Goal: Task Accomplishment & Management: Complete application form

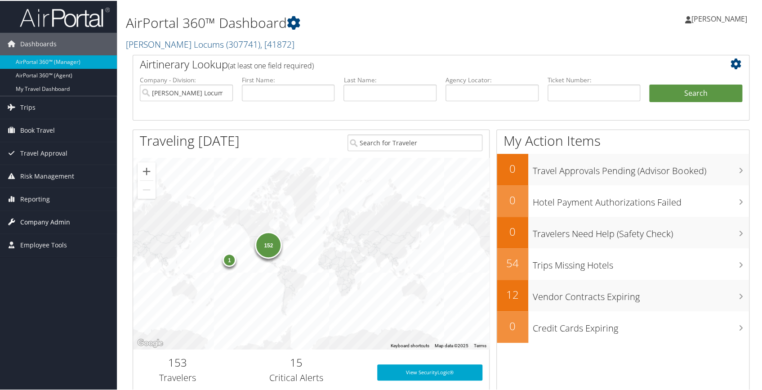
click at [34, 220] on span "Company Admin" at bounding box center [45, 221] width 50 height 22
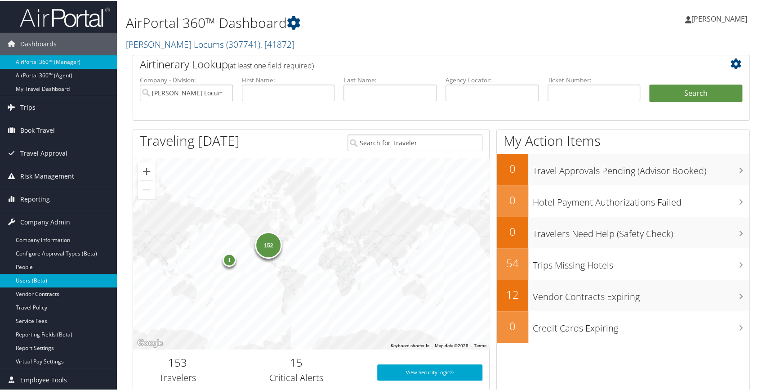
click at [31, 275] on link "Users (Beta)" at bounding box center [58, 279] width 117 height 13
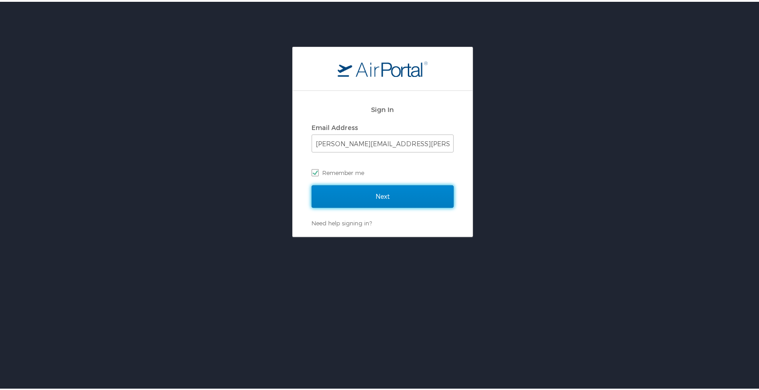
click at [360, 200] on input "Next" at bounding box center [383, 194] width 142 height 22
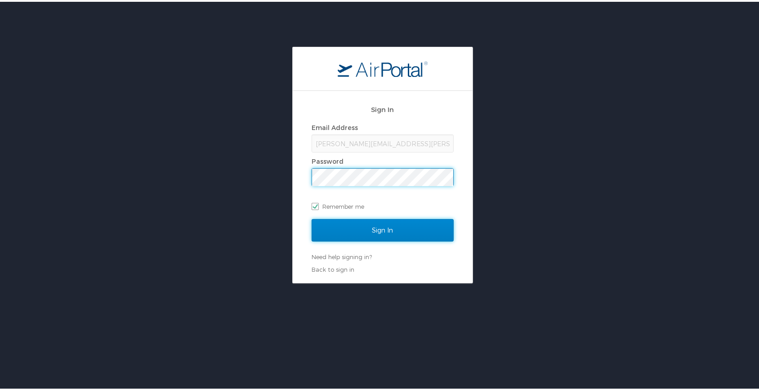
click at [366, 226] on input "Sign In" at bounding box center [383, 228] width 142 height 22
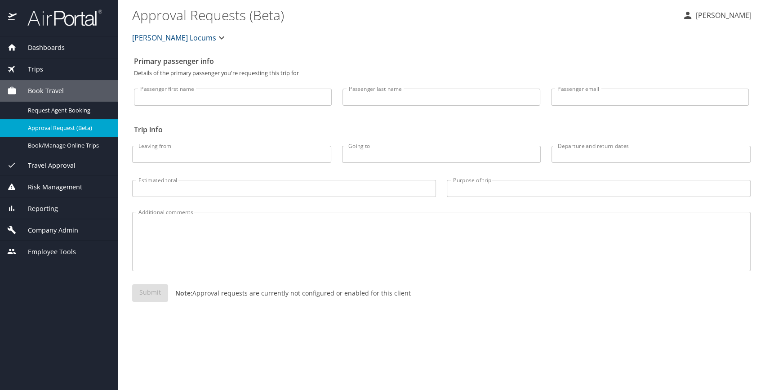
click at [468, 52] on div "Primary passenger info Details of the primary passenger you're requesting this …" at bounding box center [441, 221] width 619 height 338
click at [71, 232] on span "Company Admin" at bounding box center [48, 230] width 62 height 10
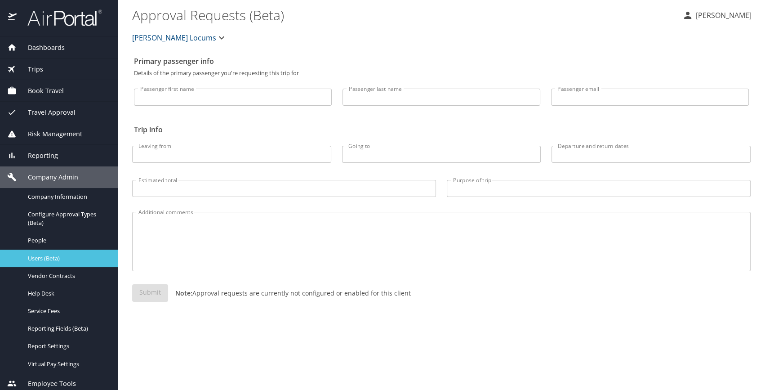
click at [36, 263] on div "Users (Beta)" at bounding box center [58, 258] width 103 height 10
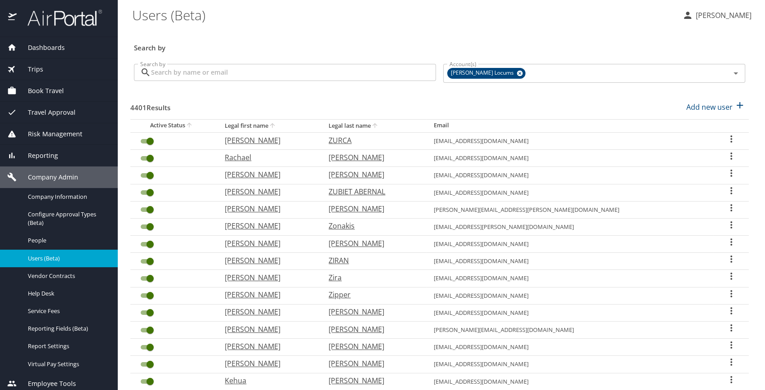
click at [206, 72] on input "Search by" at bounding box center [293, 72] width 285 height 17
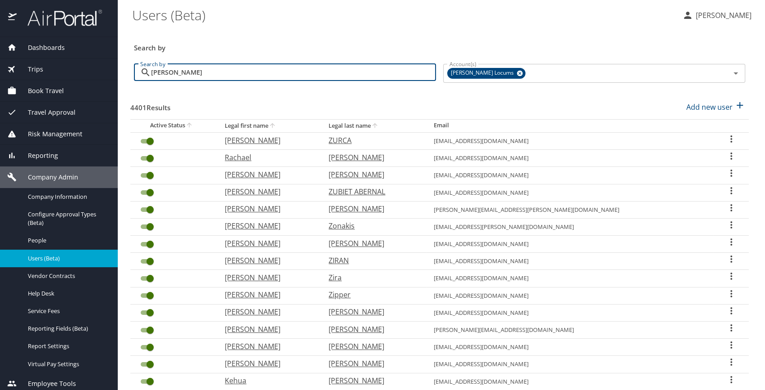
type input "florido"
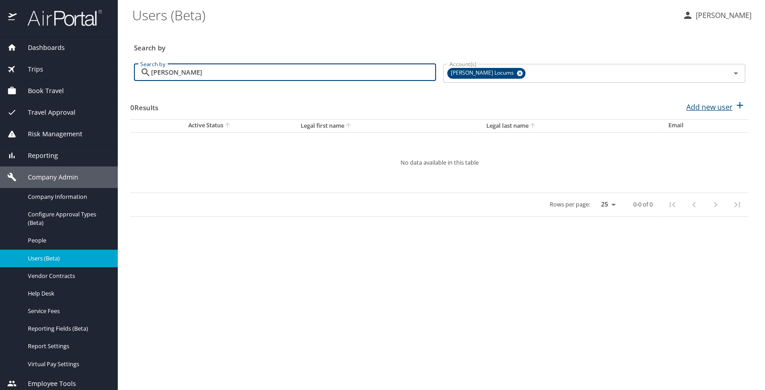
click at [701, 109] on p "Add new user" at bounding box center [709, 107] width 46 height 11
select select "US"
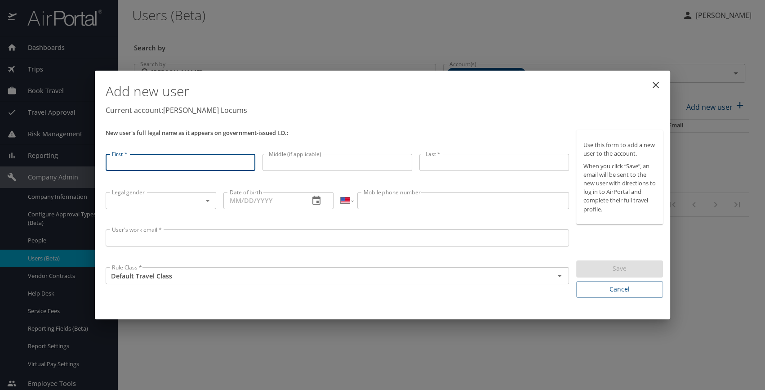
click at [137, 164] on input "First *" at bounding box center [181, 162] width 150 height 17
click at [209, 165] on input "First *" at bounding box center [181, 161] width 150 height 17
paste input "Christopher Florido"
drag, startPoint x: 181, startPoint y: 167, endPoint x: 151, endPoint y: 166, distance: 30.1
click at [151, 166] on input "Christopher Florido" at bounding box center [181, 161] width 150 height 17
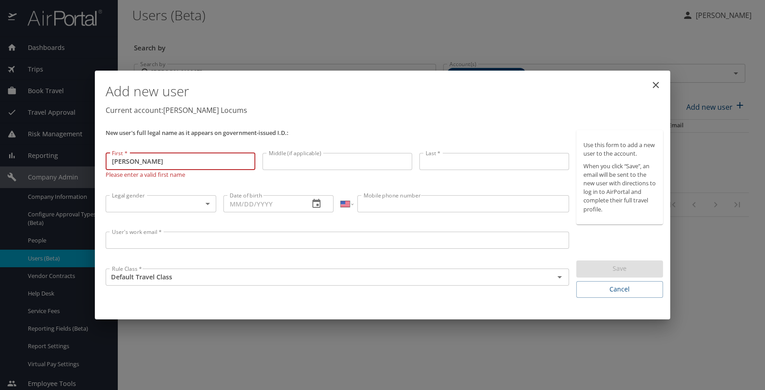
type input "Christopher"
click at [440, 157] on input "Last *" at bounding box center [494, 161] width 150 height 17
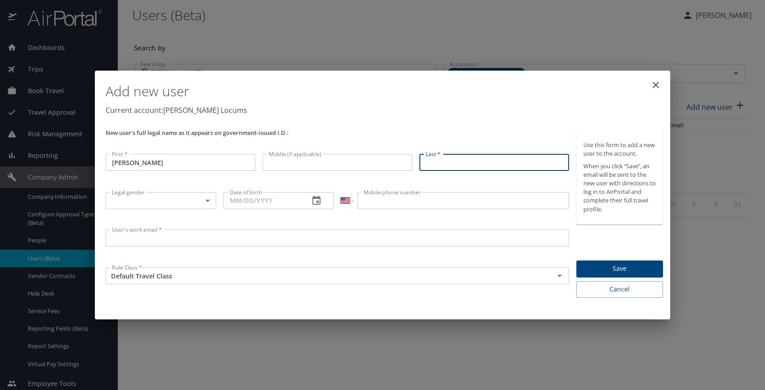
paste input "Florido"
type input "Florido"
click at [211, 197] on body "Dashboards AirPortal 360™ Manager My Travel Dashboard Trips Airtinerary® Lookup…" at bounding box center [382, 195] width 765 height 390
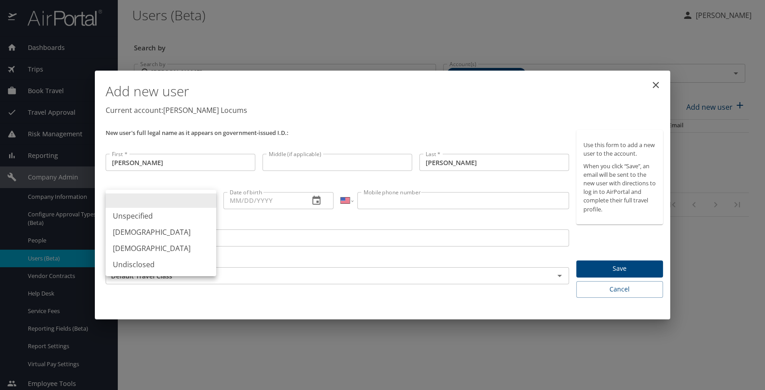
click at [157, 236] on li "Male" at bounding box center [161, 232] width 111 height 16
type input "Male"
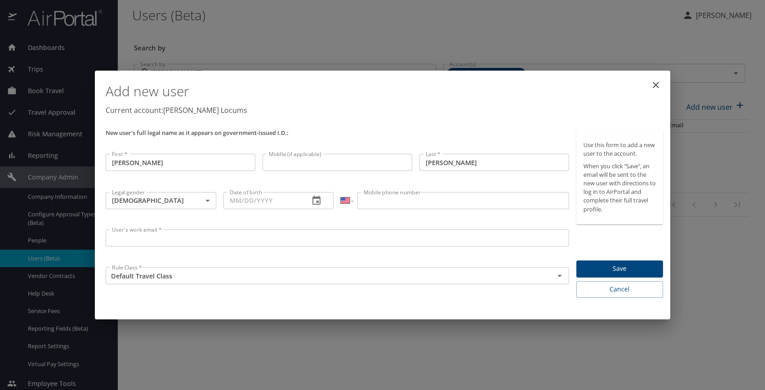
drag, startPoint x: 221, startPoint y: 205, endPoint x: 227, endPoint y: 204, distance: 6.8
click at [223, 204] on div "Date of birth Date of birth" at bounding box center [279, 206] width 118 height 37
click at [228, 204] on input "Date of birth" at bounding box center [262, 200] width 79 height 17
paste input "12/20/1990"
type input "12/20/1990"
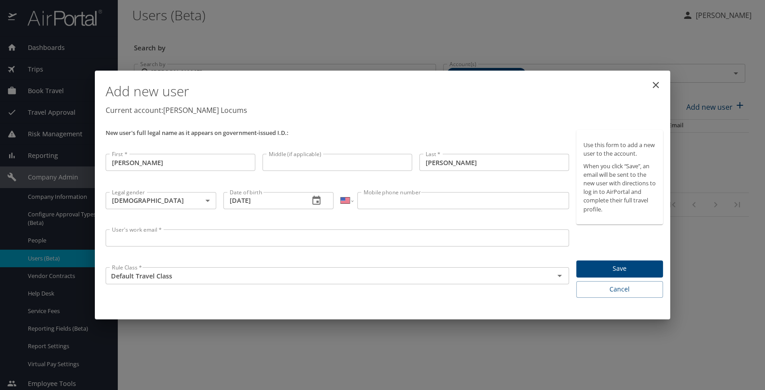
click at [153, 236] on input "User's work email *" at bounding box center [338, 237] width 464 height 17
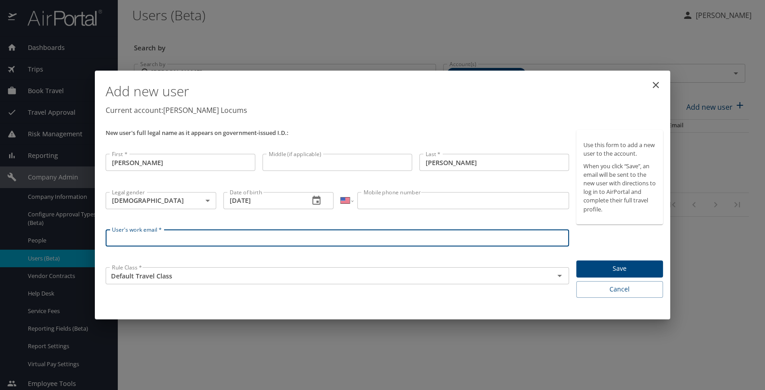
paste input "christopherflorido@gmail.com"
type input "christopherflorido@gmail.com"
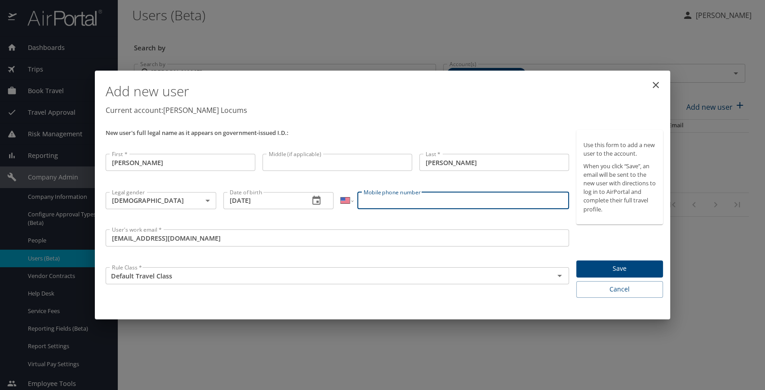
click at [393, 201] on input "Mobile phone number" at bounding box center [462, 200] width 211 height 17
paste input "(815) 644-1516"
type input "(815) 644-1516"
click at [412, 116] on div "Add new user Current account: Hayes Locums" at bounding box center [384, 100] width 565 height 52
click at [345, 107] on p "Current account: Hayes Locums" at bounding box center [384, 110] width 557 height 11
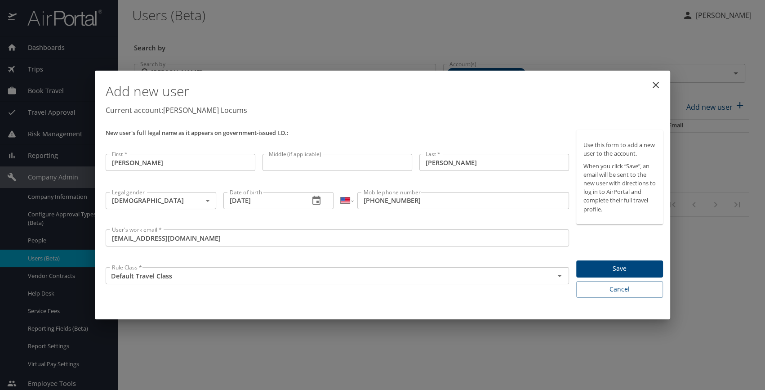
click at [346, 106] on p "Current account: Hayes Locums" at bounding box center [384, 110] width 557 height 11
click at [354, 106] on p "Current account: Hayes Locums" at bounding box center [384, 110] width 557 height 11
click at [626, 265] on span "Save" at bounding box center [620, 268] width 72 height 11
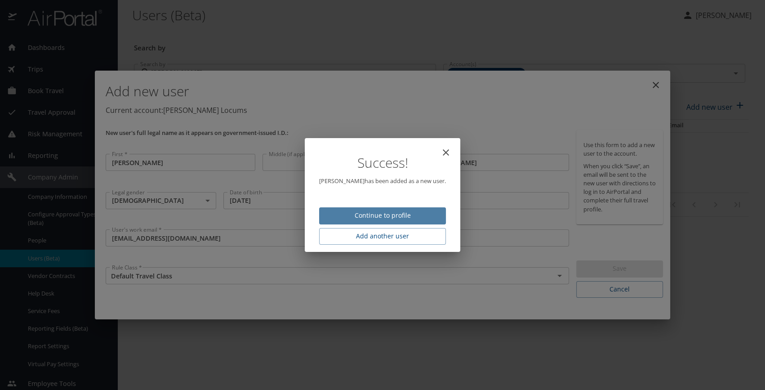
click at [375, 218] on span "Continue to profile" at bounding box center [382, 215] width 112 height 11
select select "US"
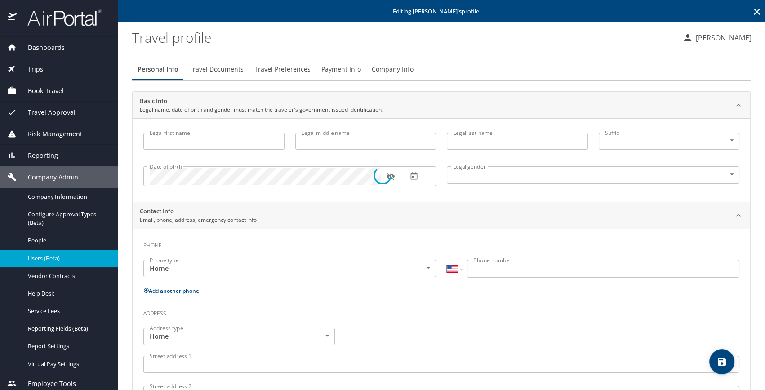
type input "Christopher"
type input "Florido"
type input "Male"
select select "US"
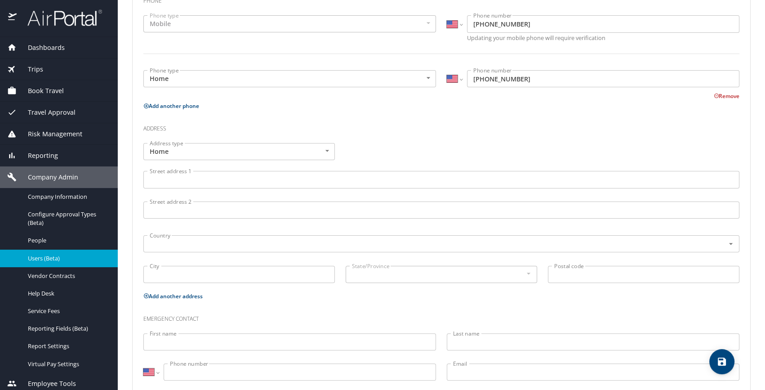
scroll to position [245, 0]
click at [173, 180] on input "Street address 1" at bounding box center [441, 178] width 596 height 17
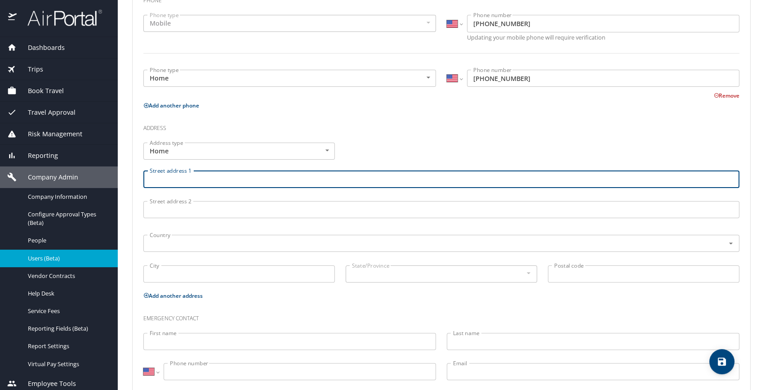
paste input "604 Halbar drive"
type input "604 Halbar drive"
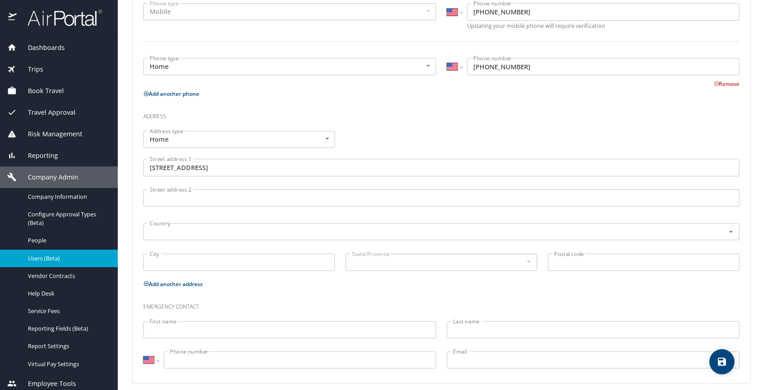
scroll to position [263, 0]
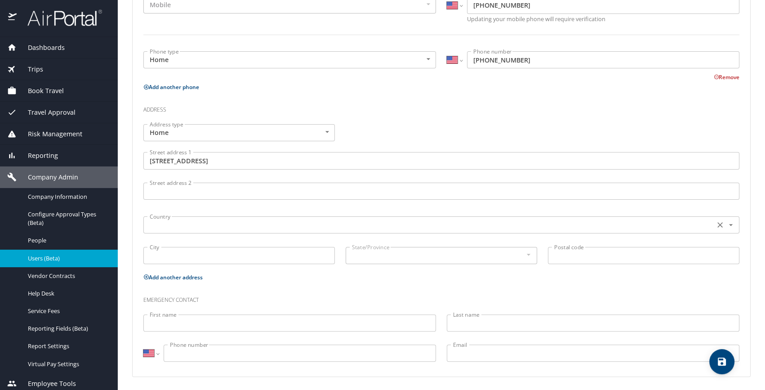
click at [291, 224] on input "text" at bounding box center [428, 225] width 564 height 12
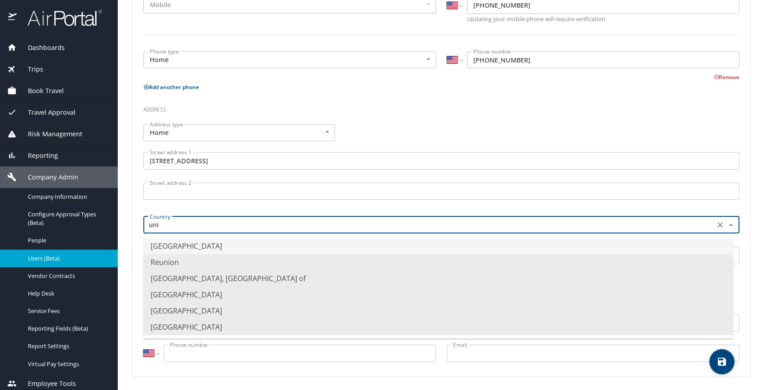
click at [167, 244] on li "United States of America" at bounding box center [438, 246] width 590 height 16
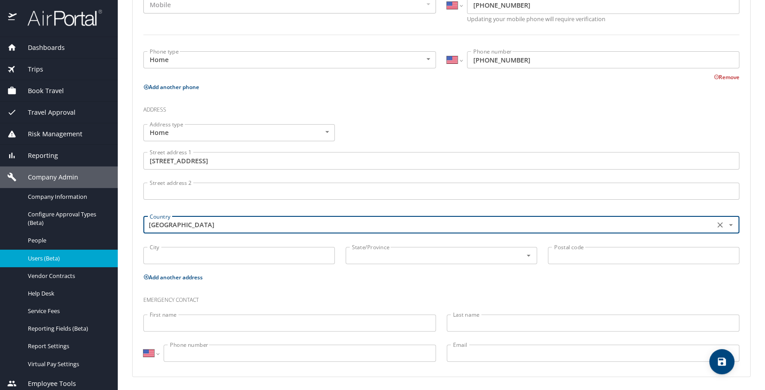
type input "United States of America"
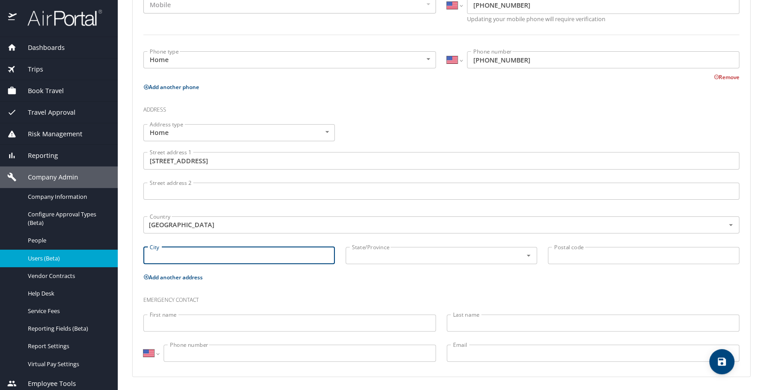
click at [180, 249] on input "City" at bounding box center [239, 255] width 192 height 17
paste input "Cambridge"
type input "Cambridge"
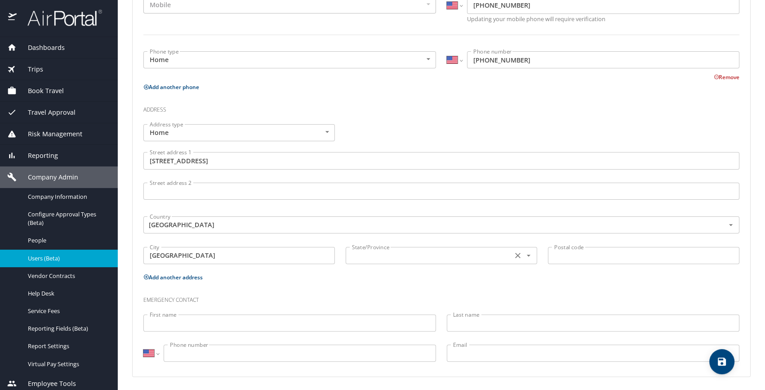
click at [364, 256] on input "text" at bounding box center [428, 256] width 160 height 12
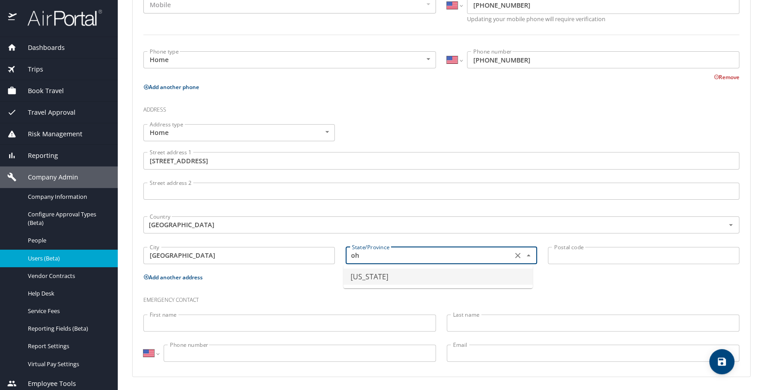
click at [370, 274] on li "Ohio" at bounding box center [437, 276] width 189 height 16
type input "Ohio"
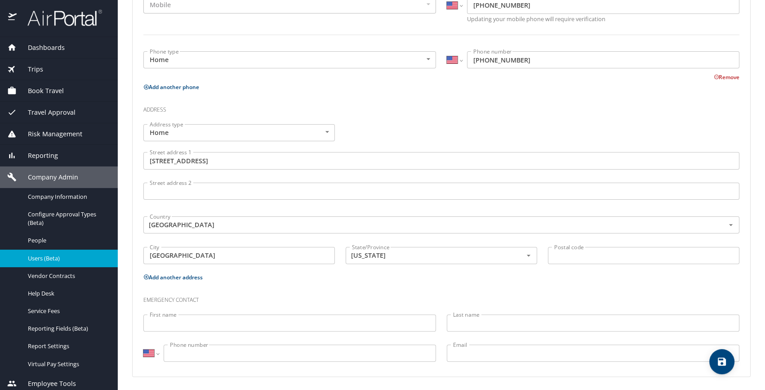
click at [581, 259] on input "Postal code" at bounding box center [644, 255] width 192 height 17
paste input "43725"
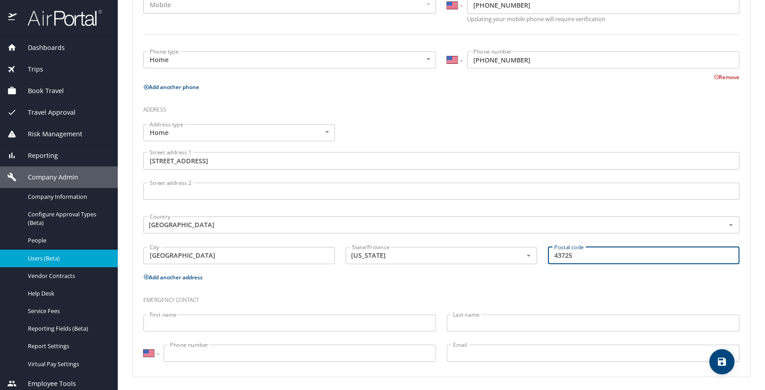
type input "43725"
click at [241, 298] on h3 "Emergency contact" at bounding box center [441, 297] width 596 height 15
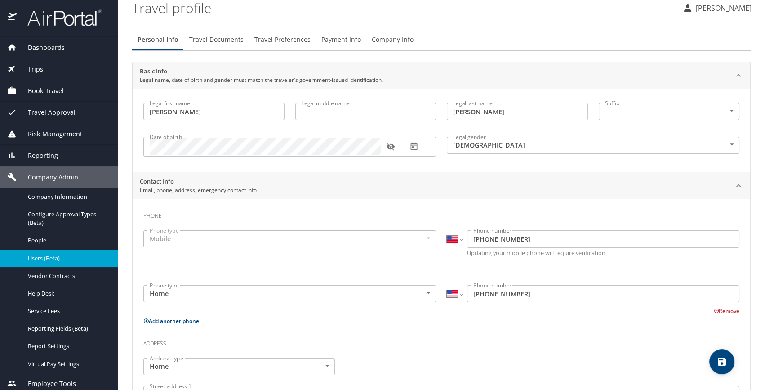
scroll to position [0, 0]
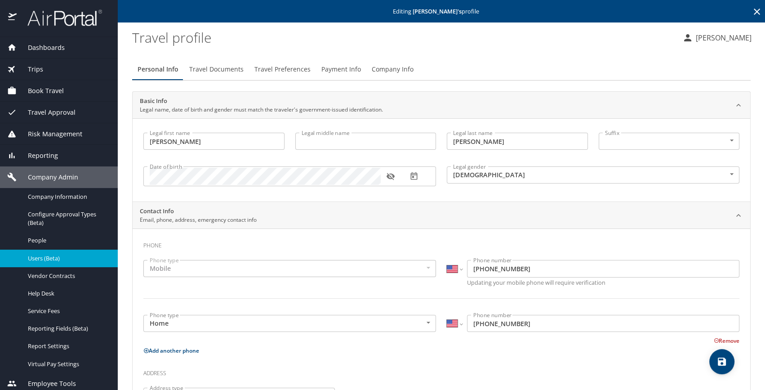
click at [724, 360] on icon "save" at bounding box center [722, 361] width 8 height 8
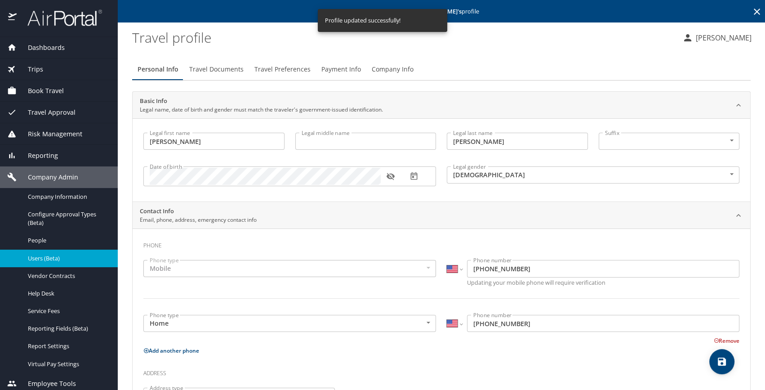
select select "US"
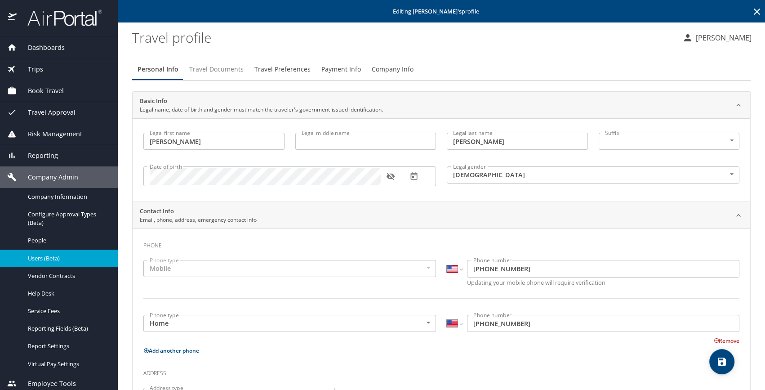
click at [230, 71] on span "Travel Documents" at bounding box center [216, 69] width 54 height 11
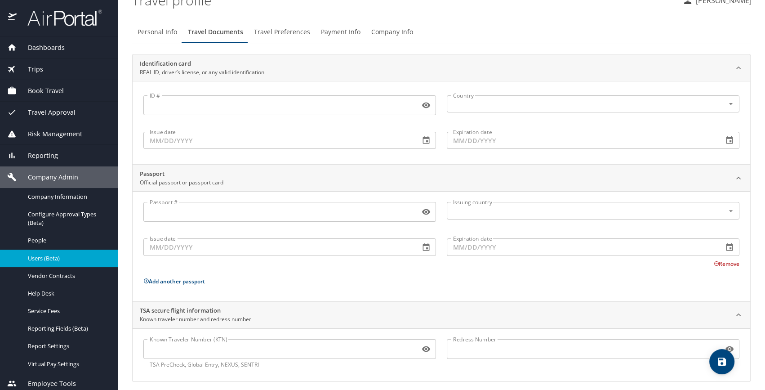
scroll to position [42, 0]
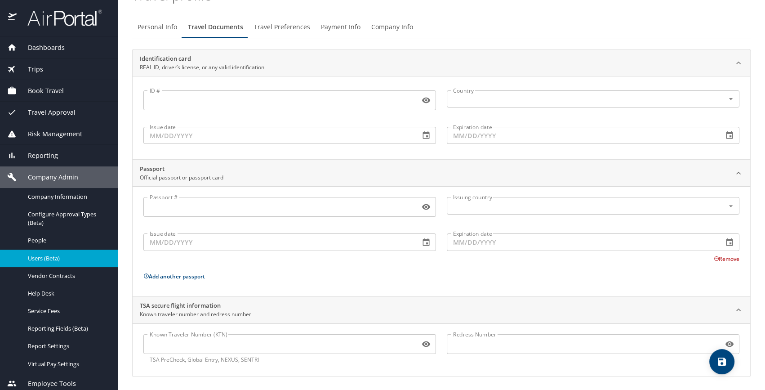
click at [187, 348] on input "Known Traveler Number (KTN)" at bounding box center [279, 343] width 273 height 17
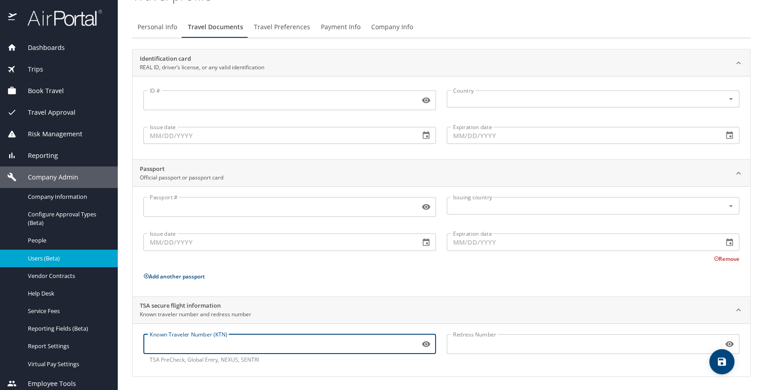
paste input "TT11GTKZB"
type input "TT11GTKZB"
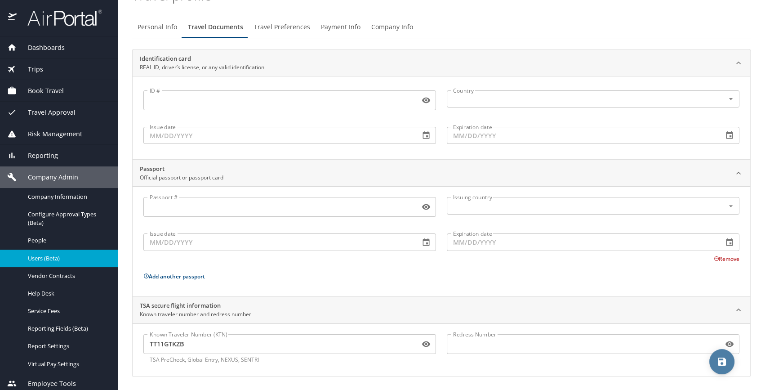
click at [717, 364] on icon "save" at bounding box center [722, 361] width 11 height 11
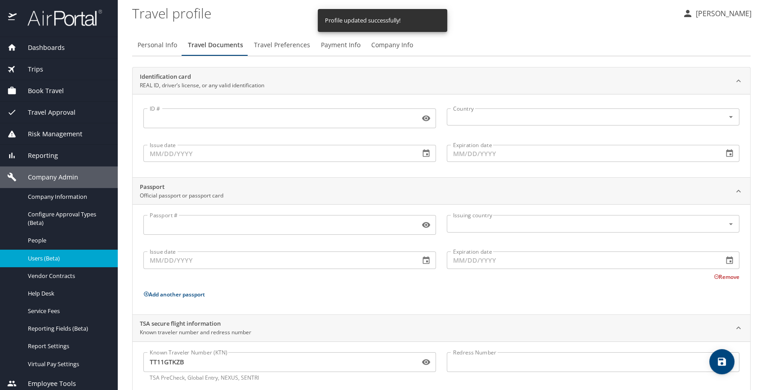
scroll to position [0, 0]
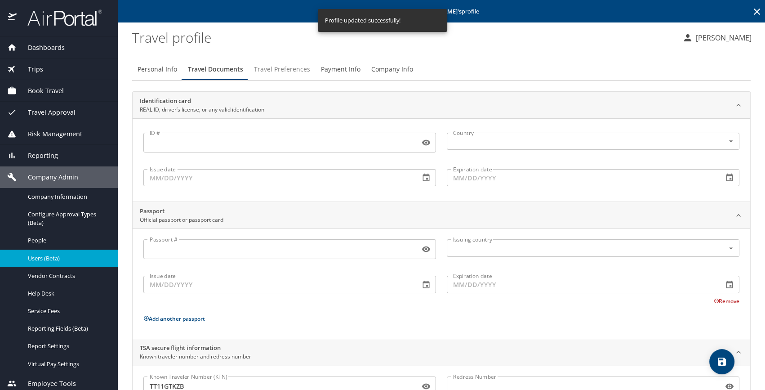
click at [282, 67] on span "Travel Preferences" at bounding box center [282, 69] width 56 height 11
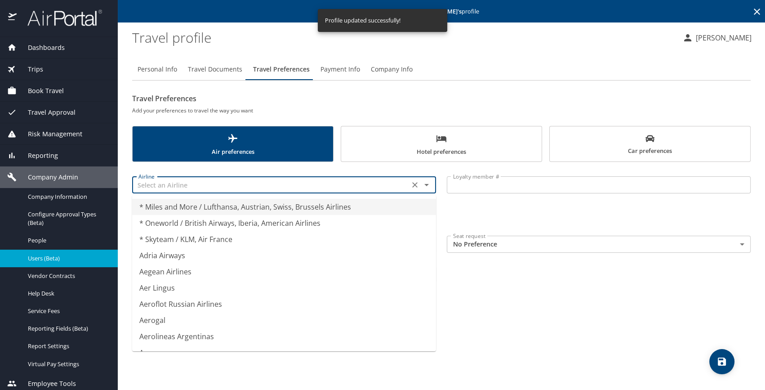
click at [223, 186] on input "text" at bounding box center [271, 185] width 272 height 12
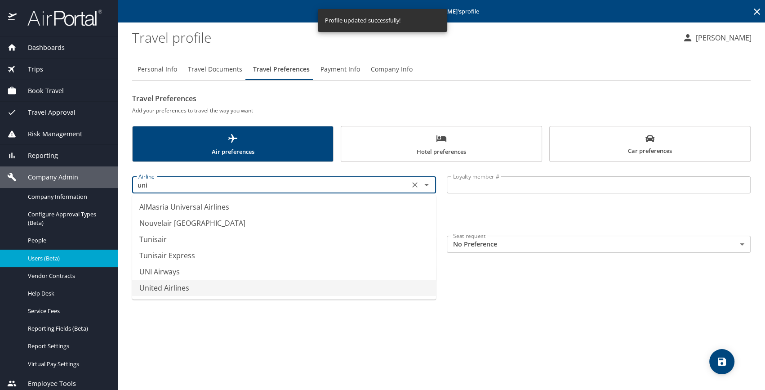
click at [155, 287] on li "United Airlines" at bounding box center [284, 288] width 304 height 16
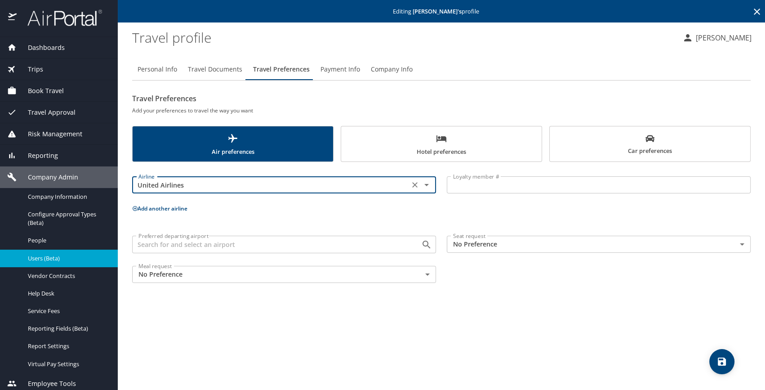
type input "United Airlines"
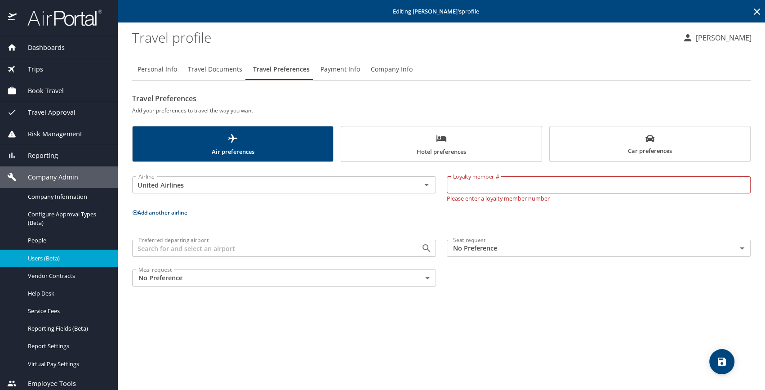
click at [480, 183] on input "Loyalty member #" at bounding box center [599, 184] width 304 height 17
paste input "VE350046"
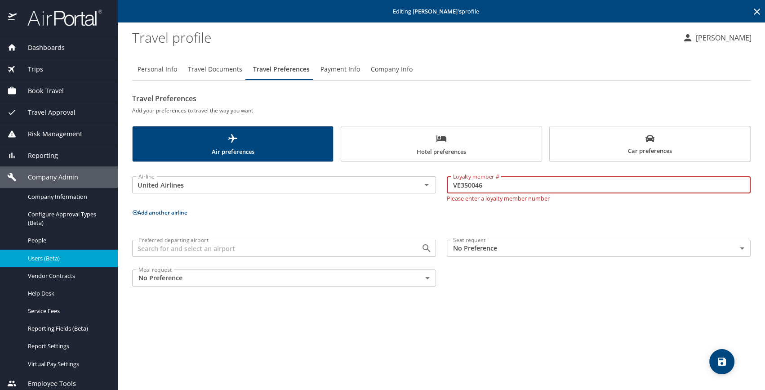
type input "VE350046"
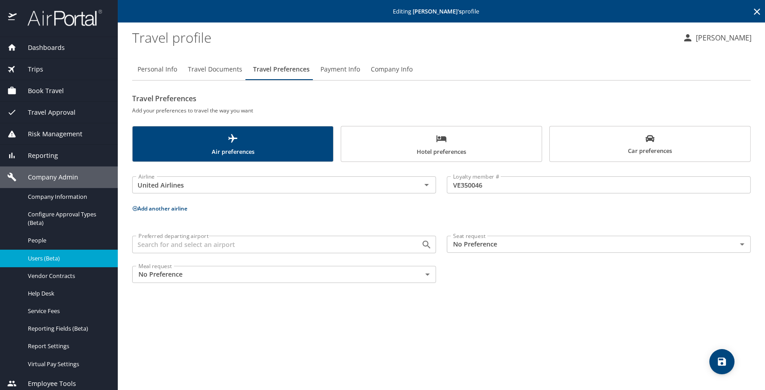
click at [160, 215] on div "Airline United Airlines Airline Loyalty member # VE350046 Loyalty member # Add …" at bounding box center [441, 227] width 619 height 120
click at [168, 210] on button "Add another airline" at bounding box center [159, 209] width 55 height 8
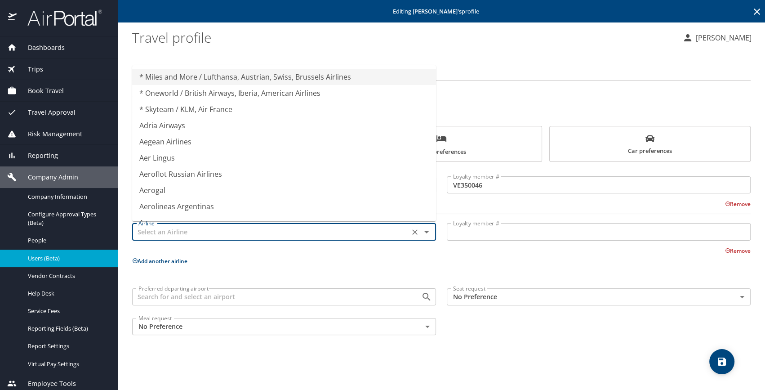
click at [173, 230] on input "text" at bounding box center [271, 232] width 272 height 12
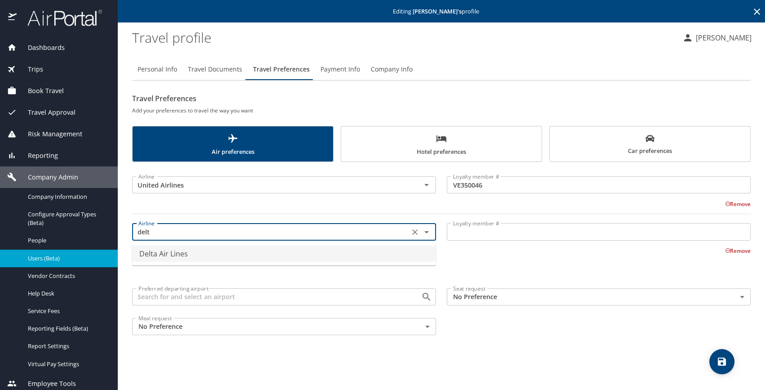
click at [214, 254] on li "Delta Air Lines" at bounding box center [284, 253] width 304 height 16
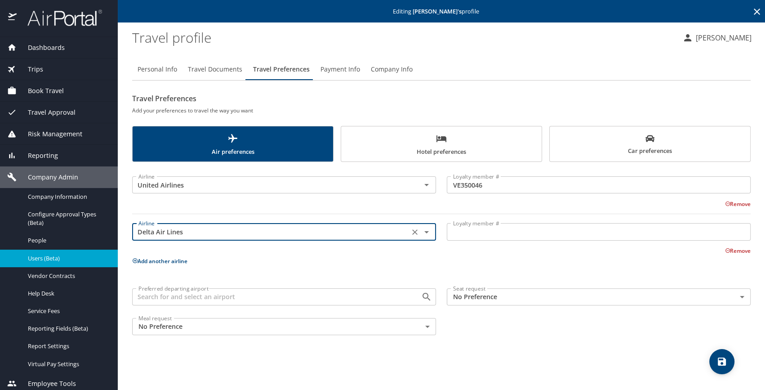
type input "Delta Air Lines"
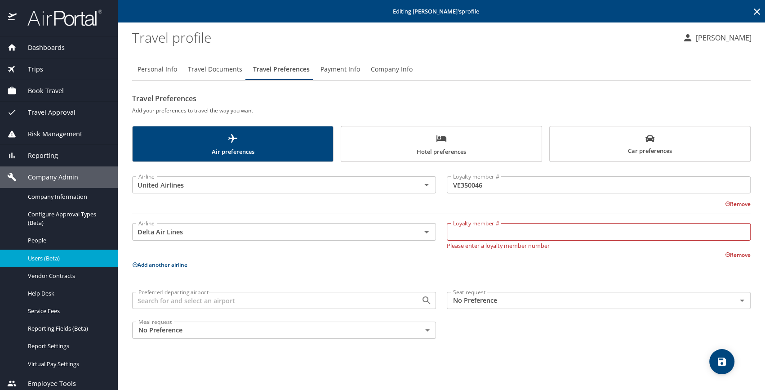
click at [464, 234] on input "Loyalty member #" at bounding box center [599, 231] width 304 height 17
paste input "9783279673"
type input "9783279673"
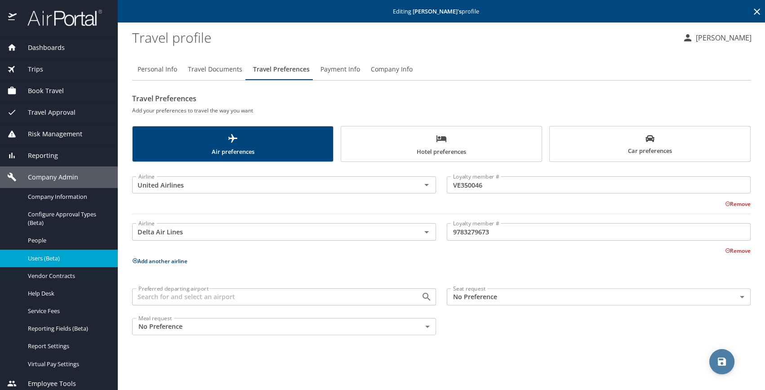
click at [726, 361] on icon "save" at bounding box center [722, 361] width 11 height 11
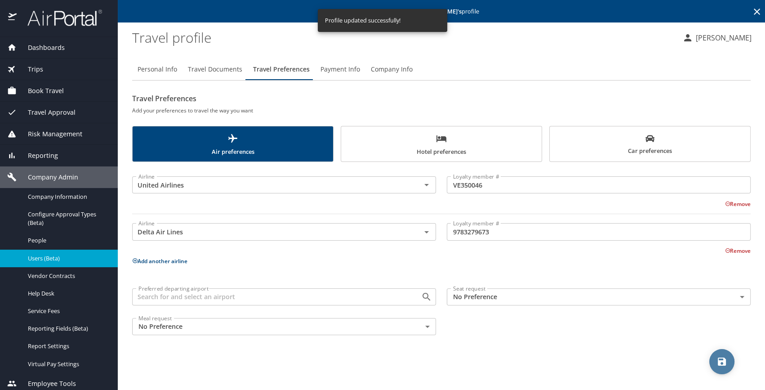
click at [727, 359] on icon "save" at bounding box center [722, 361] width 11 height 11
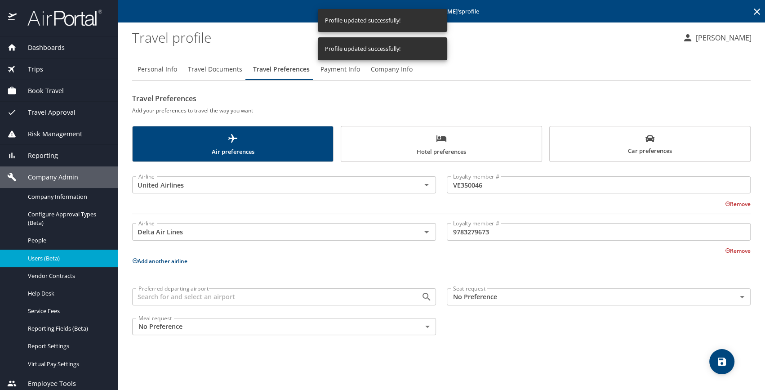
click at [436, 148] on span "Hotel preferences" at bounding box center [442, 145] width 190 height 24
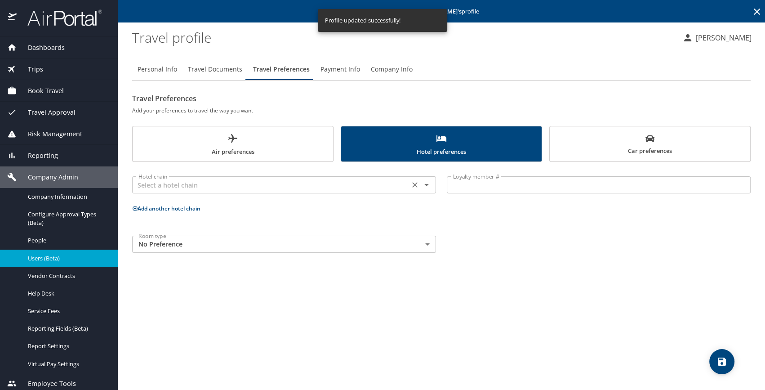
click at [290, 179] on input "text" at bounding box center [271, 185] width 272 height 12
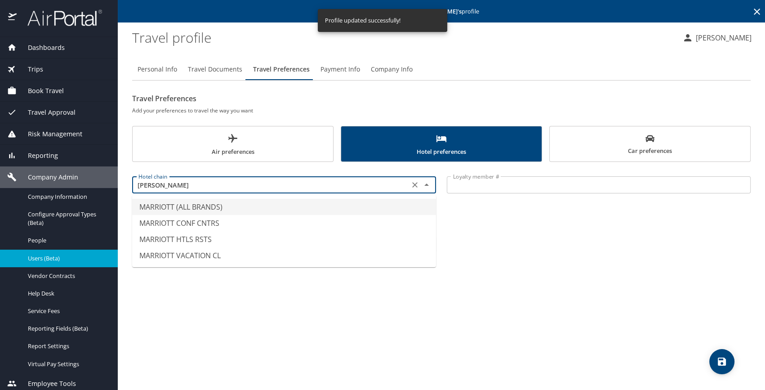
drag, startPoint x: 229, startPoint y: 205, endPoint x: 303, endPoint y: 207, distance: 73.8
click at [230, 206] on li "MARRIOTT (ALL BRANDS)" at bounding box center [284, 207] width 304 height 16
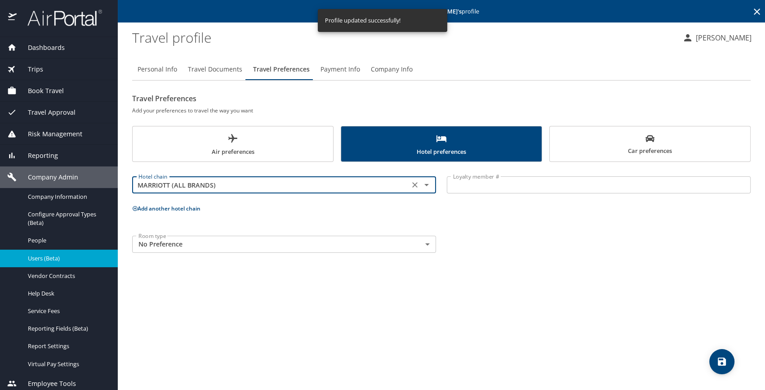
type input "MARRIOTT (ALL BRANDS)"
click at [450, 183] on input "Loyalty member #" at bounding box center [599, 184] width 304 height 17
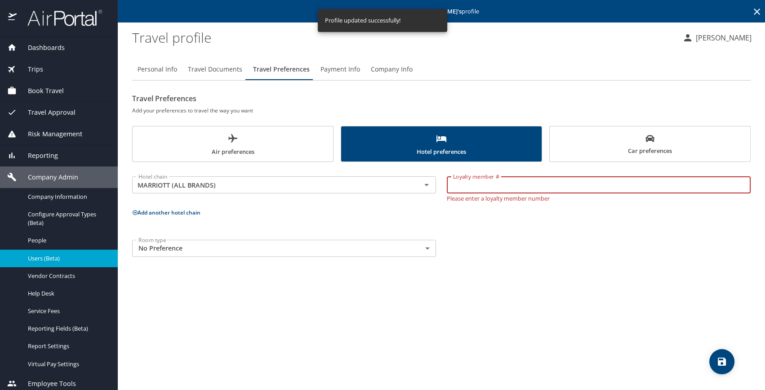
paste input "221602636"
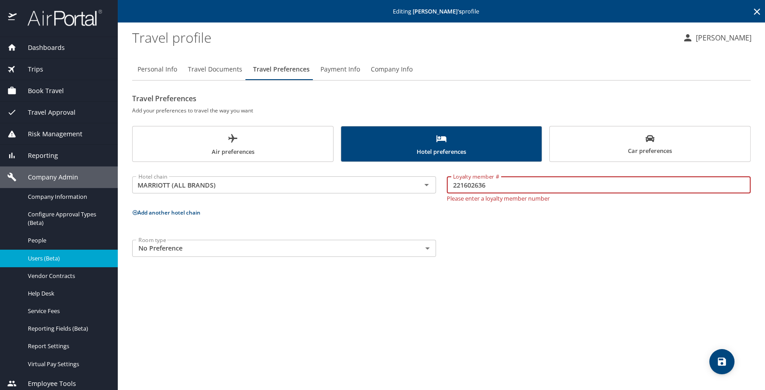
type input "221602636"
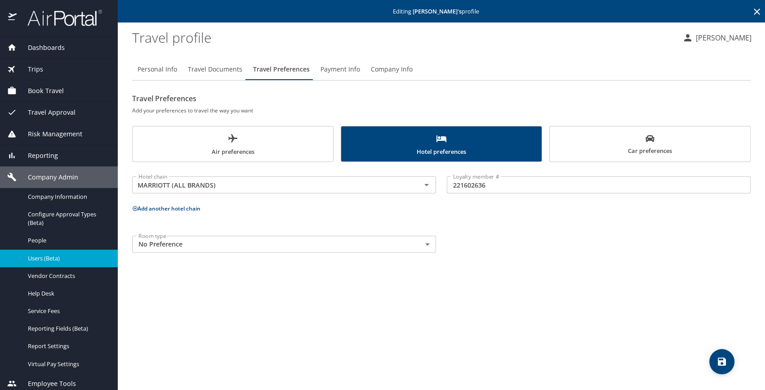
click at [163, 212] on p "Add another hotel chain" at bounding box center [441, 208] width 619 height 11
click at [175, 205] on button "Add another hotel chain" at bounding box center [166, 209] width 68 height 8
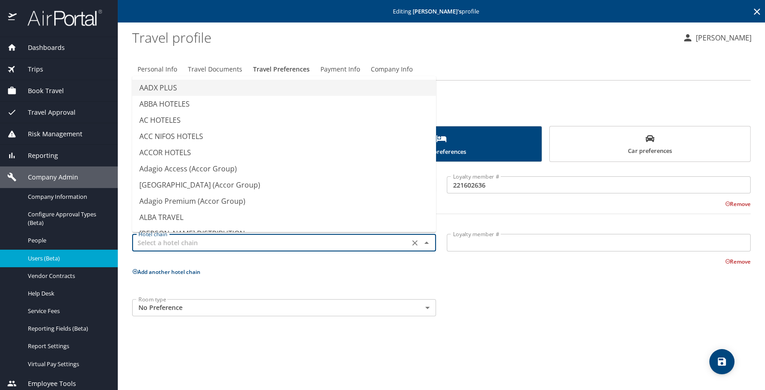
click at [178, 247] on input "text" at bounding box center [271, 242] width 272 height 12
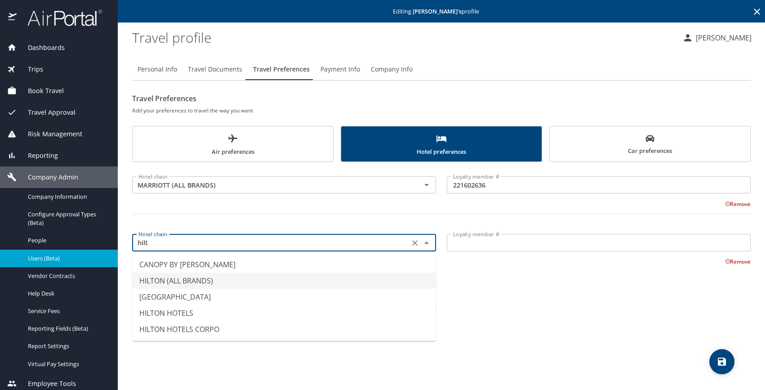
click at [197, 282] on li "HILTON (ALL BRANDS)" at bounding box center [284, 280] width 304 height 16
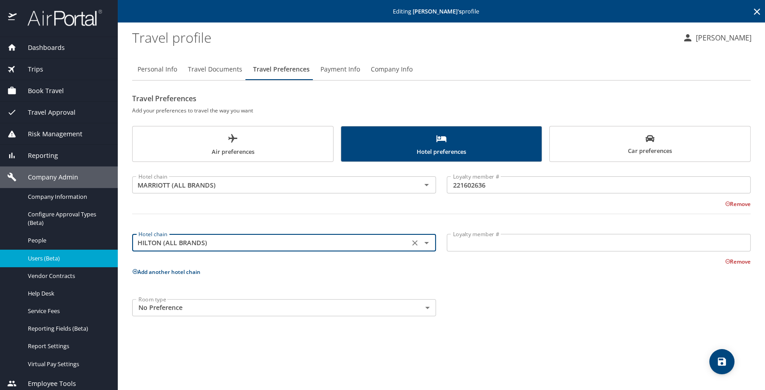
type input "HILTON (ALL BRANDS)"
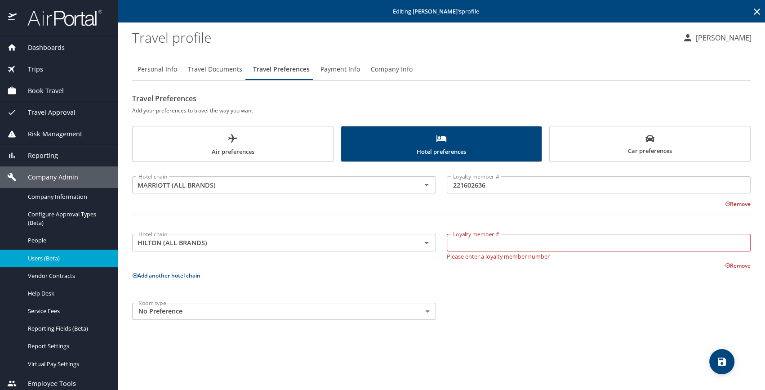
click at [508, 245] on input "Loyalty member #" at bounding box center [599, 242] width 304 height 17
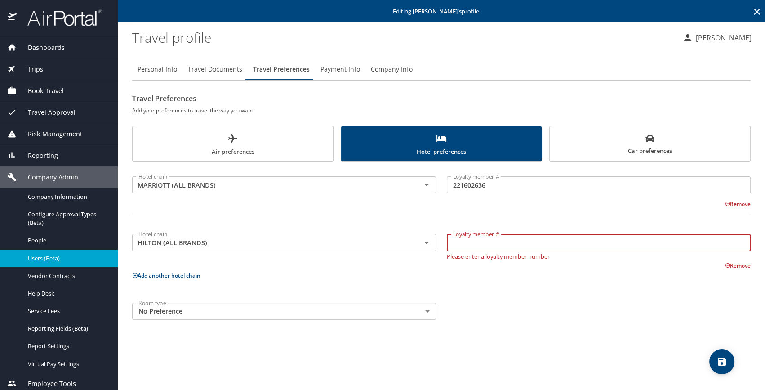
paste input "1665944763"
type input "1665944763"
click at [158, 276] on p "Add another hotel chain" at bounding box center [441, 275] width 619 height 11
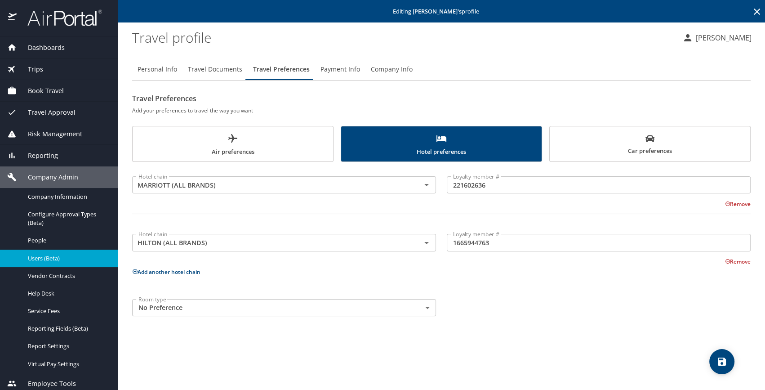
click at [184, 272] on button "Add another hotel chain" at bounding box center [166, 272] width 68 height 8
click at [160, 299] on input "text" at bounding box center [271, 300] width 272 height 12
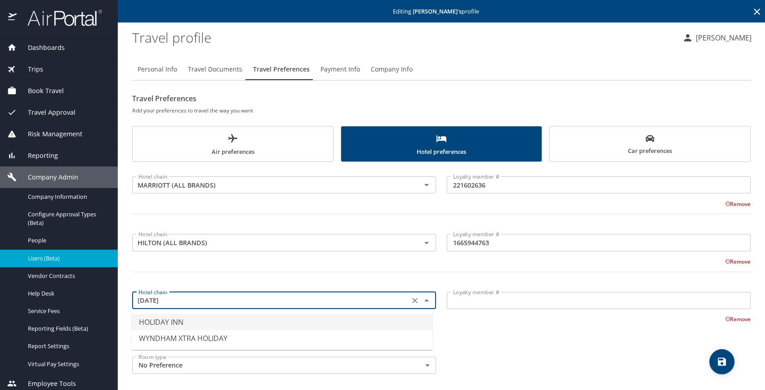
click at [172, 321] on li "HOLIDAY INN" at bounding box center [282, 322] width 301 height 16
type input "HOLIDAY INN"
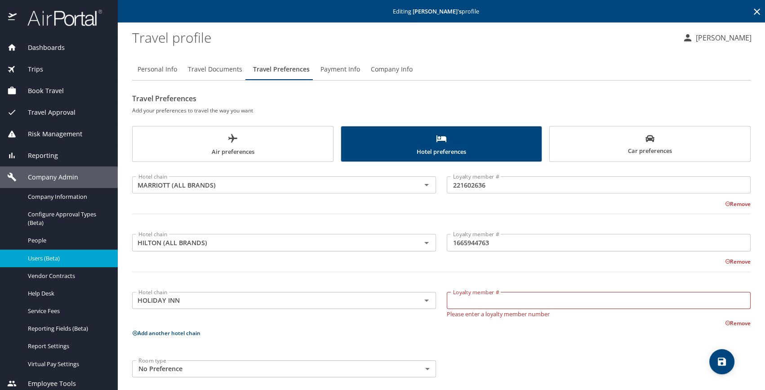
click at [472, 295] on input "Loyalty member #" at bounding box center [599, 300] width 304 height 17
paste input "635991749"
type input "635991749"
click at [550, 333] on p "Add another hotel chain" at bounding box center [441, 329] width 619 height 11
click at [720, 354] on button "save" at bounding box center [721, 361] width 25 height 25
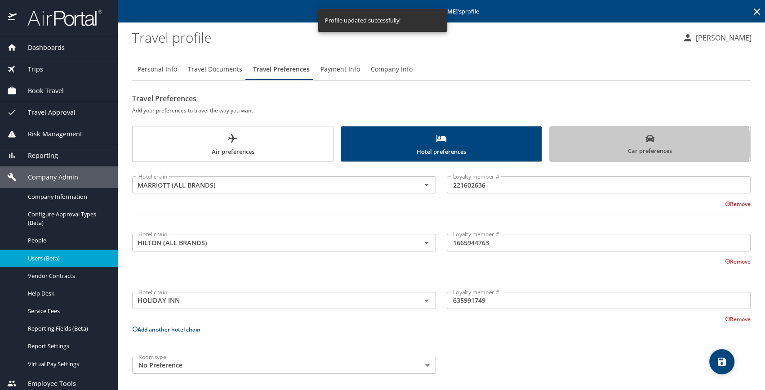
click at [619, 144] on span "Car preferences" at bounding box center [650, 145] width 190 height 22
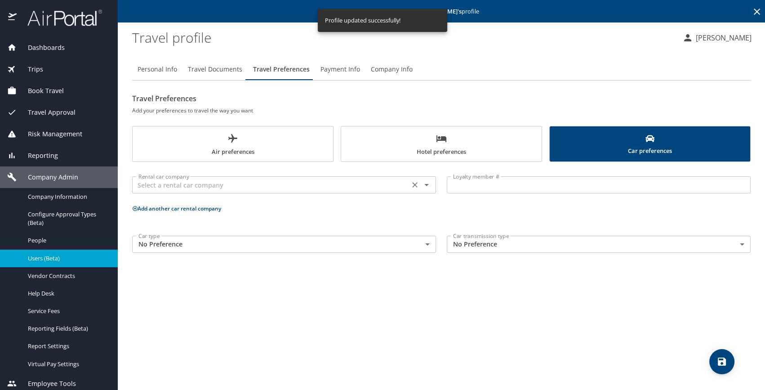
click at [235, 190] on input "text" at bounding box center [271, 185] width 272 height 12
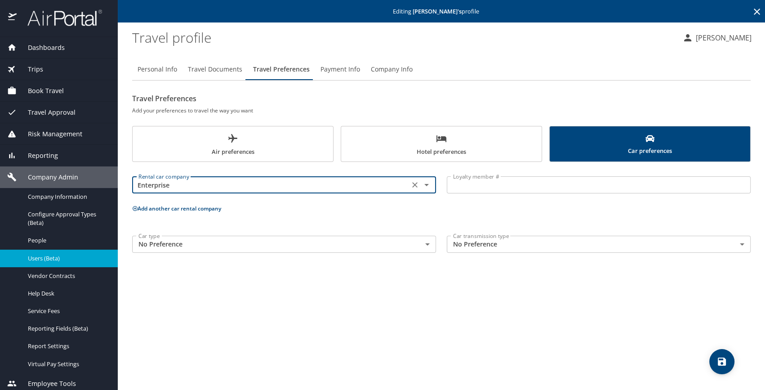
type input "Enterprise"
click at [499, 183] on input "Loyalty member #" at bounding box center [599, 184] width 304 height 17
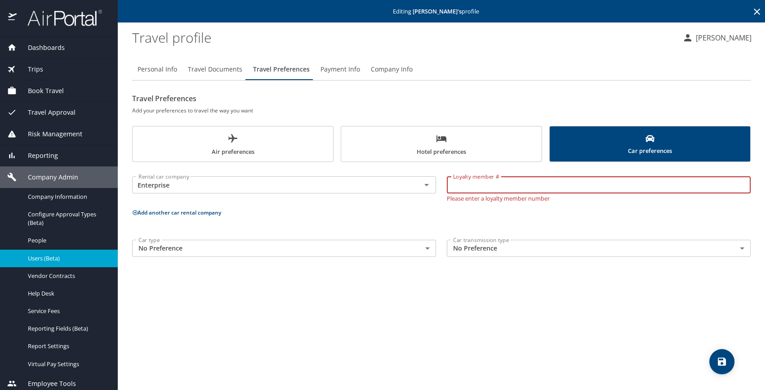
paste input "H4KG8CY"
type input "H4KG8CY"
click at [163, 210] on button "Add another car rental company" at bounding box center [176, 213] width 89 height 8
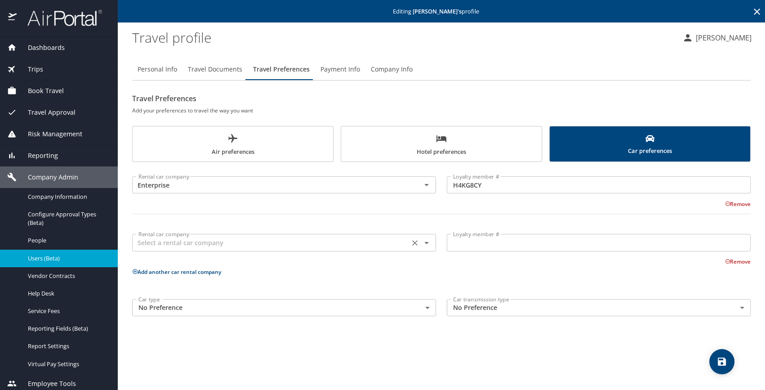
click at [168, 245] on input "text" at bounding box center [271, 242] width 272 height 12
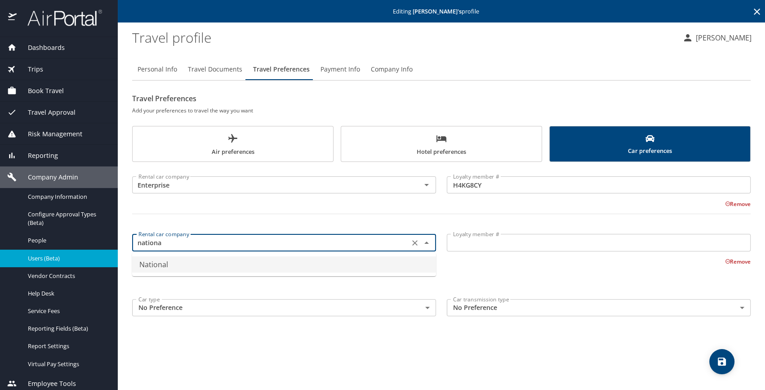
click at [215, 264] on li "National" at bounding box center [284, 264] width 304 height 16
type input "National"
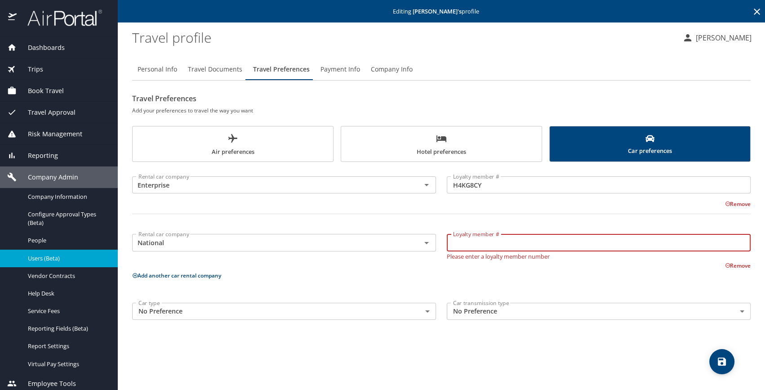
click at [484, 239] on input "Loyalty member #" at bounding box center [599, 242] width 304 height 17
paste input "H4KG8CY"
type input "H4KG8CY"
click at [724, 361] on icon "save" at bounding box center [722, 361] width 8 height 8
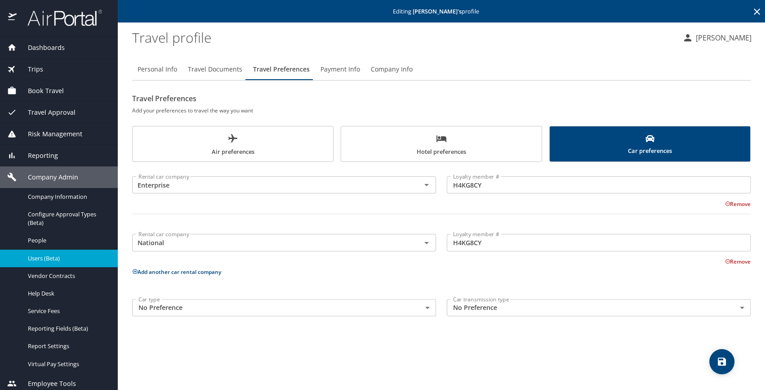
click at [49, 258] on span "Users (Beta)" at bounding box center [67, 258] width 79 height 9
